Goal: Information Seeking & Learning: Understand process/instructions

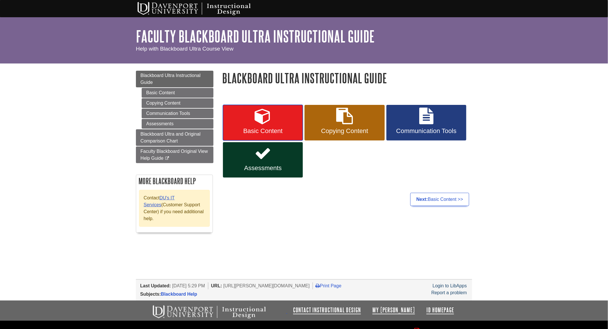
click at [262, 132] on span "Basic Content" at bounding box center [262, 130] width 71 height 7
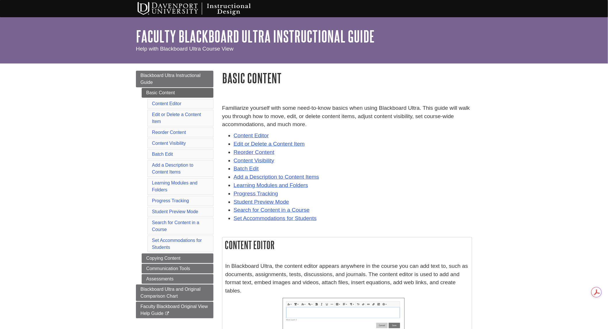
click at [175, 136] on li "Reorder Content" at bounding box center [180, 133] width 66 height 10
click at [175, 132] on link "Reorder Content" at bounding box center [169, 132] width 34 height 5
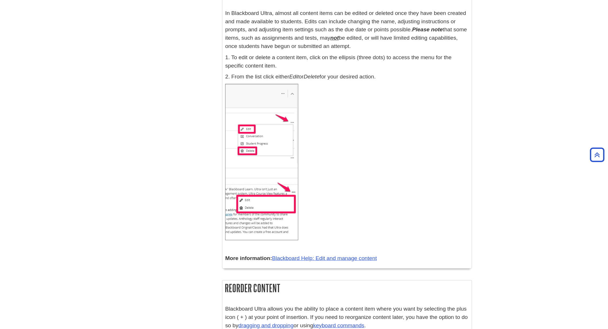
scroll to position [1803, 0]
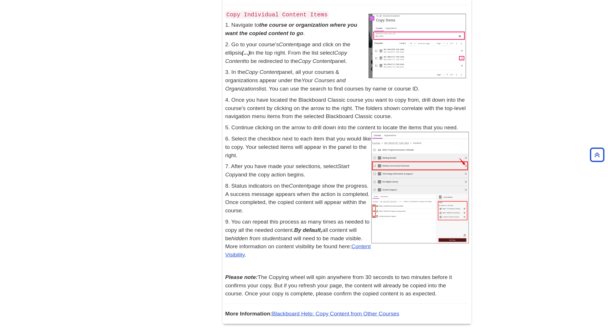
scroll to position [921, 0]
